Goal: Information Seeking & Learning: Learn about a topic

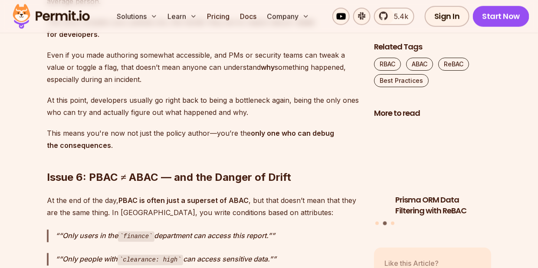
scroll to position [3763, 0]
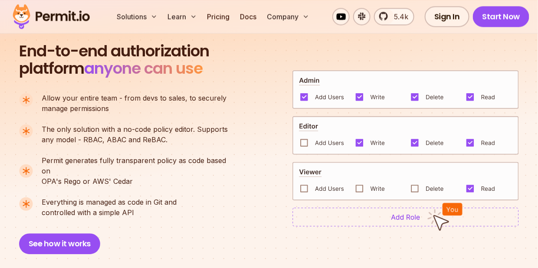
scroll to position [579, 0]
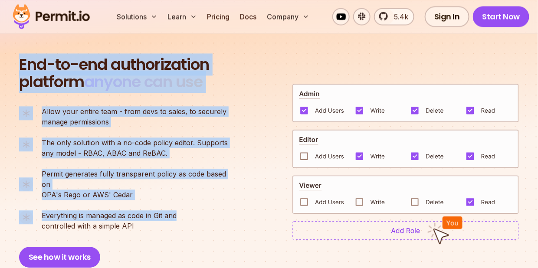
drag, startPoint x: 16, startPoint y: 68, endPoint x: 230, endPoint y: 201, distance: 251.8
click at [230, 201] on section "End-to-end authorization platform anyone can use A no-code authorization platfo…" at bounding box center [269, 151] width 538 height 316
click at [86, 247] on button "See how it works" at bounding box center [59, 257] width 81 height 21
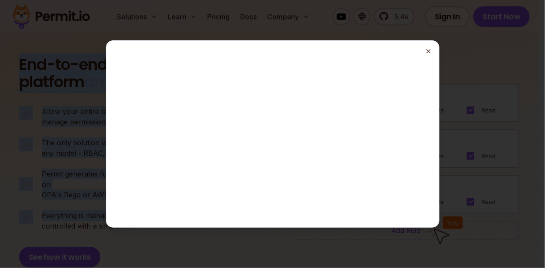
click at [430, 53] on icon "button" at bounding box center [428, 51] width 7 height 7
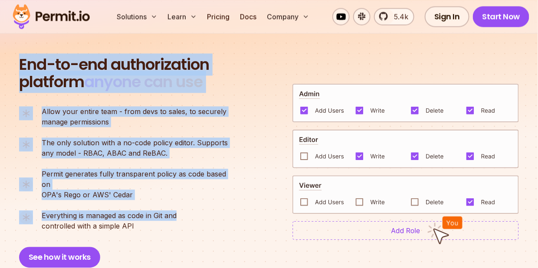
copy div "End-to-end authorization platform anyone can use A no-code authorization platfo…"
click at [157, 211] on p "Everything is managed as code in Git and controlled with a simple API" at bounding box center [109, 221] width 135 height 21
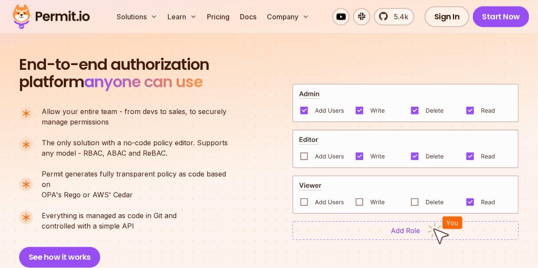
click at [146, 215] on p "Everything is managed as code in Git and controlled with a simple API" at bounding box center [109, 221] width 135 height 21
drag, startPoint x: 144, startPoint y: 216, endPoint x: 17, endPoint y: 69, distance: 193.9
click at [17, 69] on section "End-to-end authorization platform anyone can use A no-code authorization platfo…" at bounding box center [269, 151] width 538 height 316
copy div "End-to-end authorization platform anyone can use A no-code authorization platfo…"
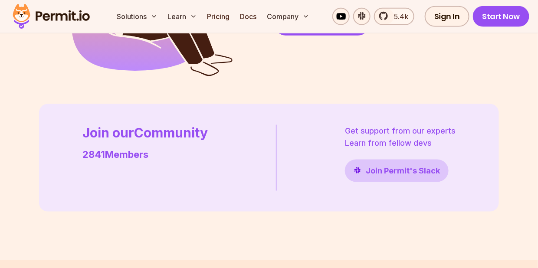
scroll to position [2581, 0]
